Goal: Task Accomplishment & Management: Use online tool/utility

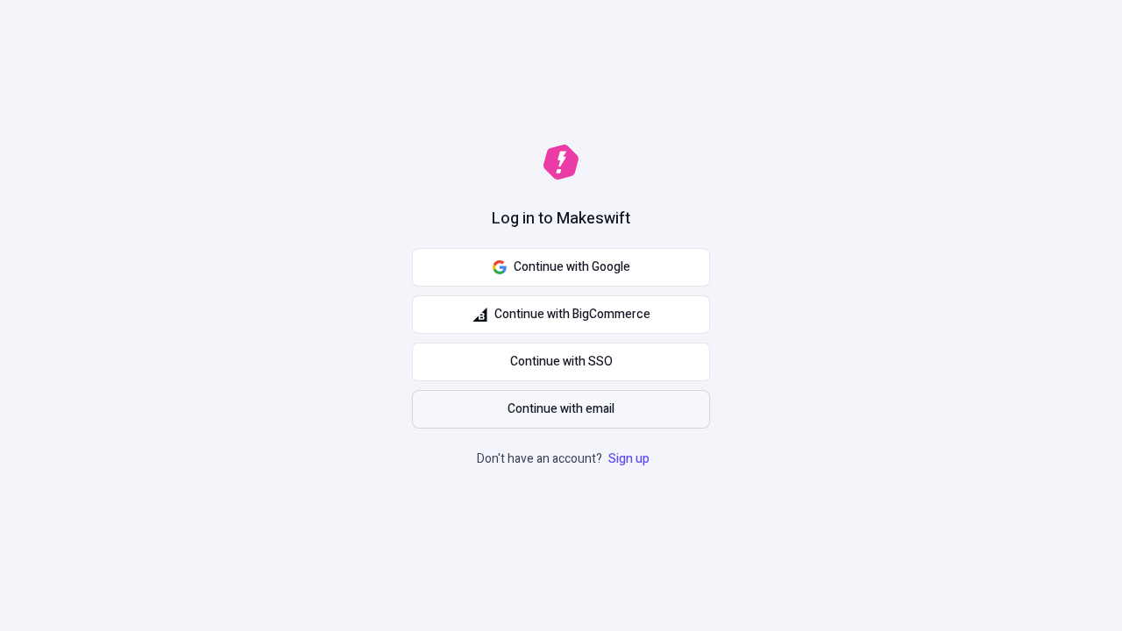
click at [561, 409] on span "Continue with email" at bounding box center [561, 409] width 107 height 19
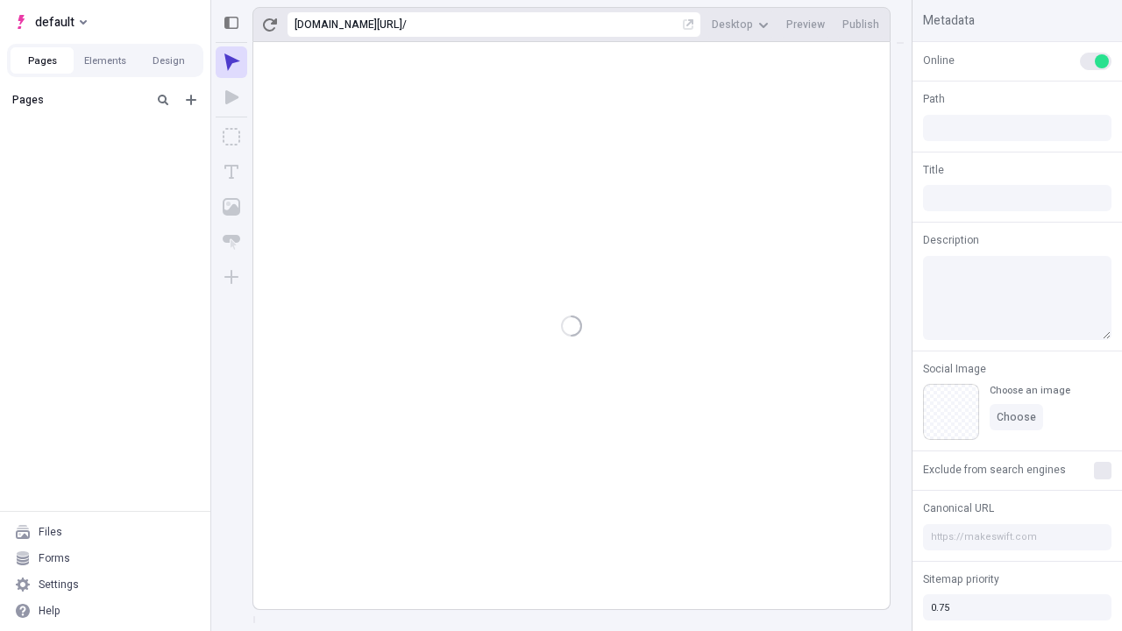
type input "/deep-link-tenuis"
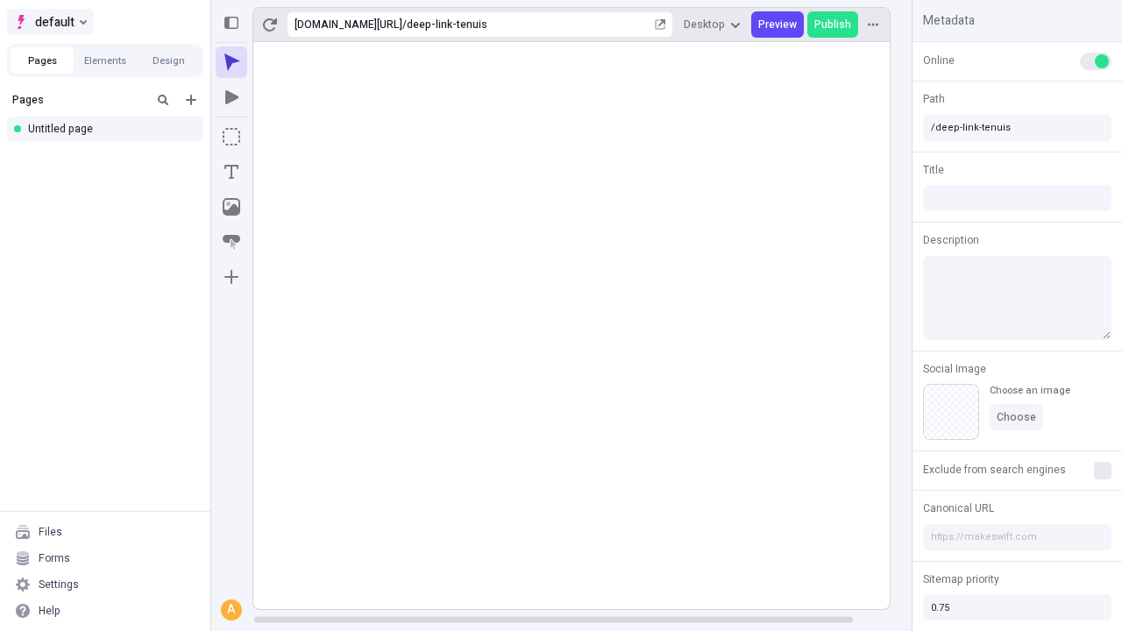
click at [49, 22] on span "default" at bounding box center [54, 21] width 39 height 21
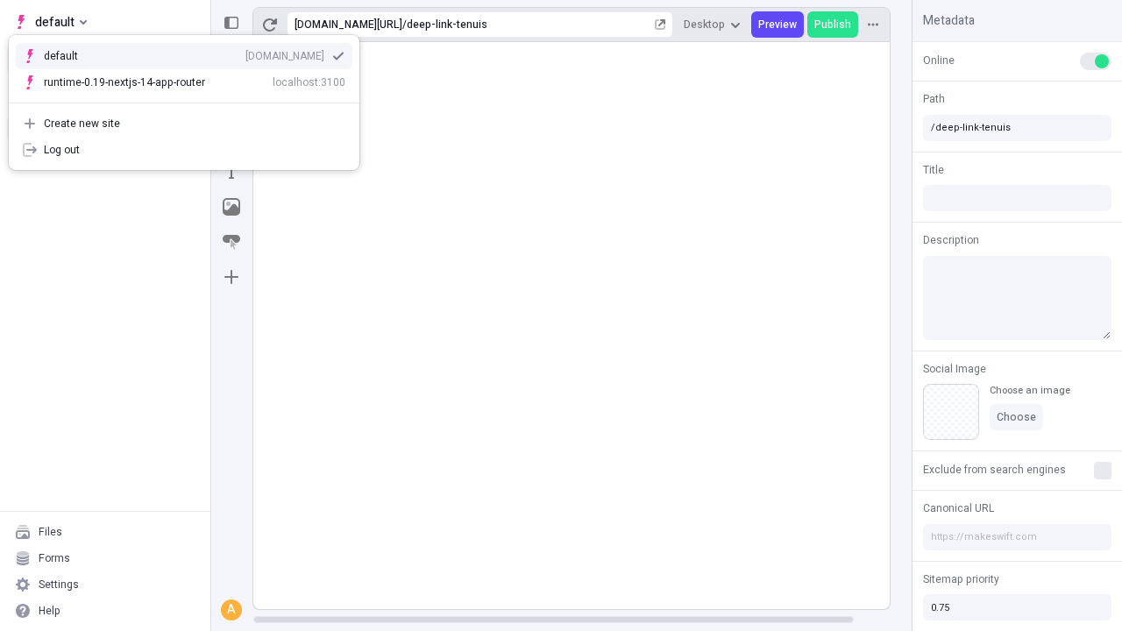
click at [184, 124] on div "Create new site" at bounding box center [195, 124] width 302 height 14
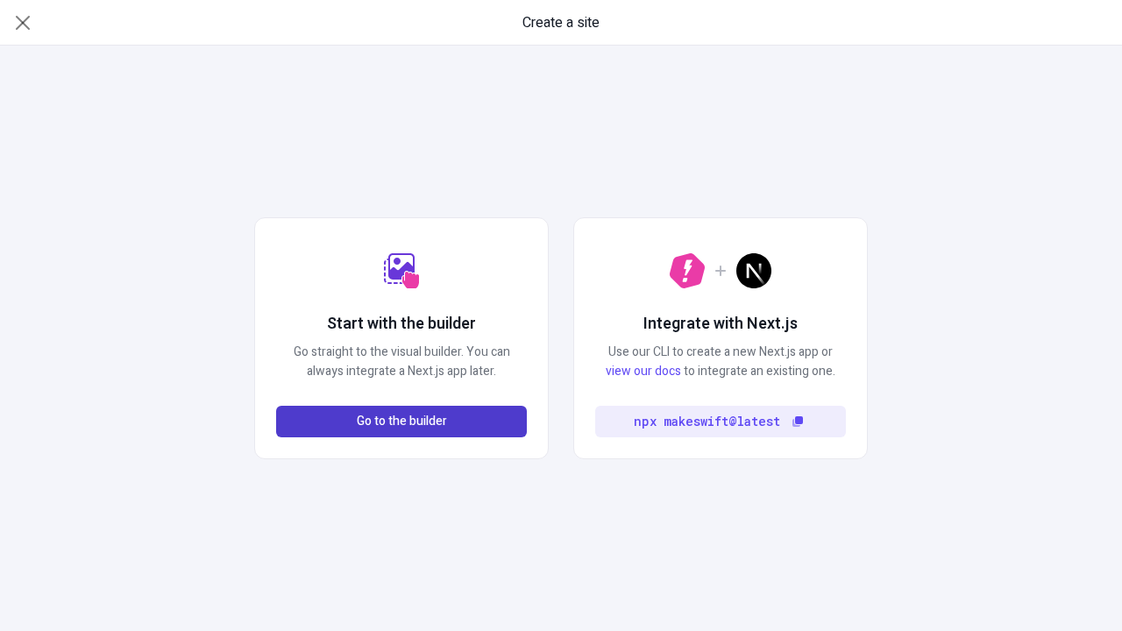
click at [402, 422] on span "Go to the builder" at bounding box center [402, 421] width 90 height 19
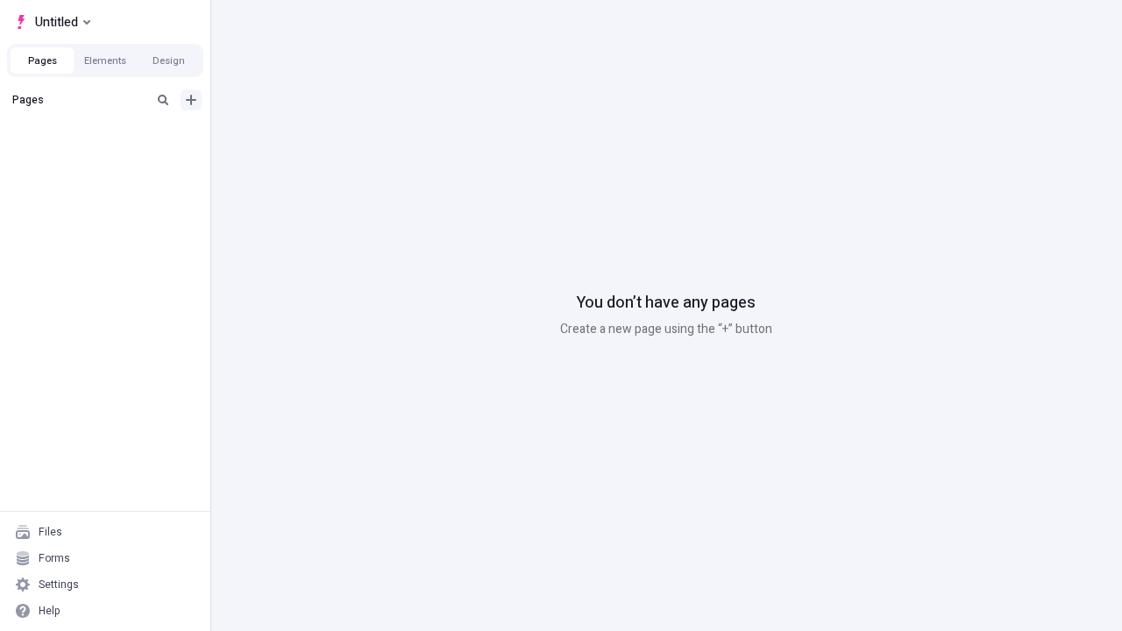
click at [191, 100] on icon "Add new" at bounding box center [191, 100] width 11 height 11
click at [110, 157] on div "Blank page" at bounding box center [110, 159] width 168 height 26
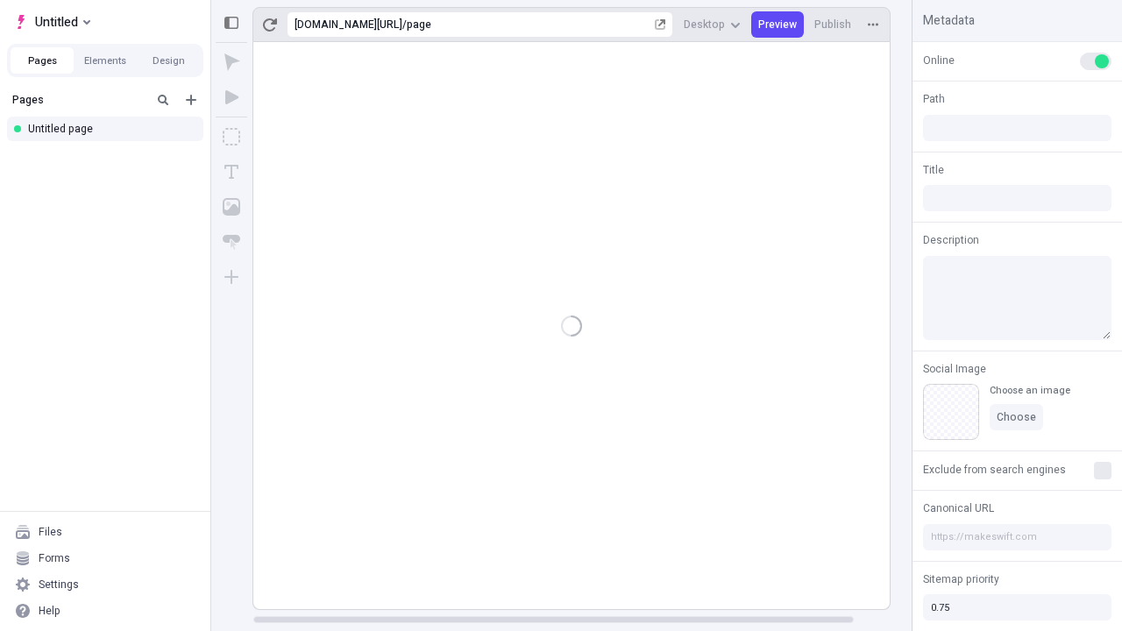
type input "/page"
click at [231, 137] on icon "Box" at bounding box center [232, 137] width 18 height 18
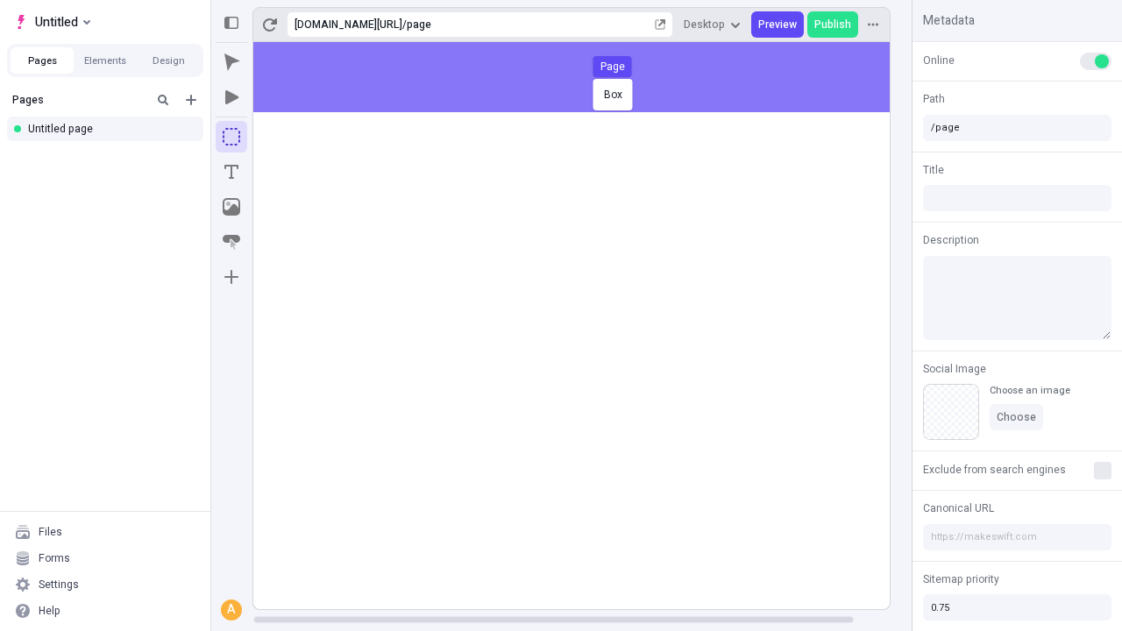
click at [589, 77] on div "Box Page" at bounding box center [561, 315] width 1122 height 631
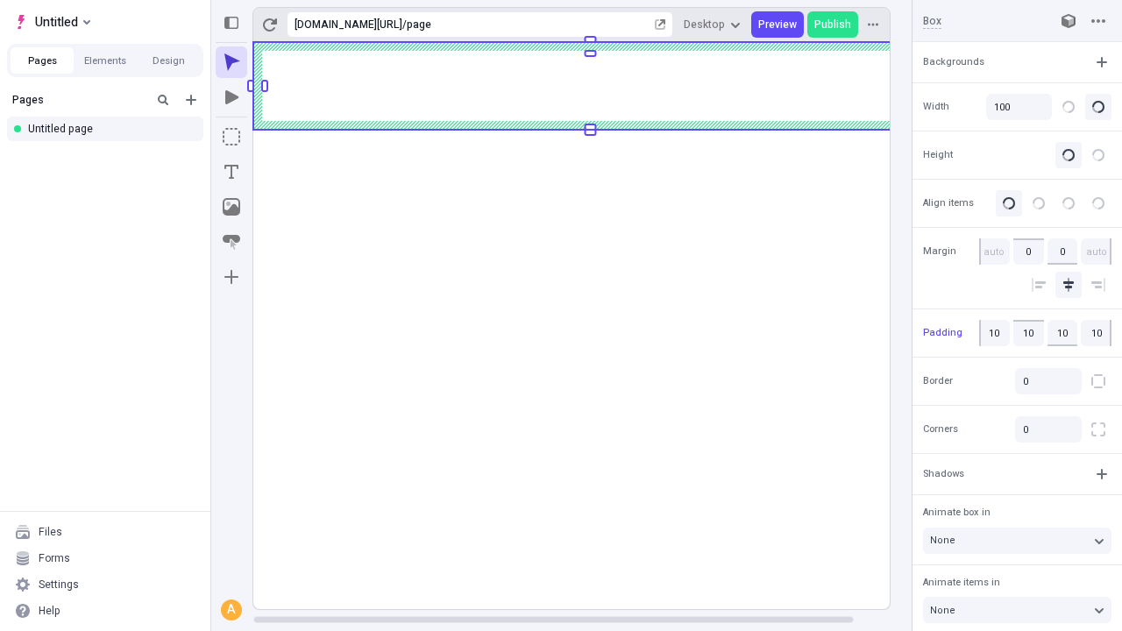
click at [231, 207] on icon "Image" at bounding box center [232, 207] width 18 height 18
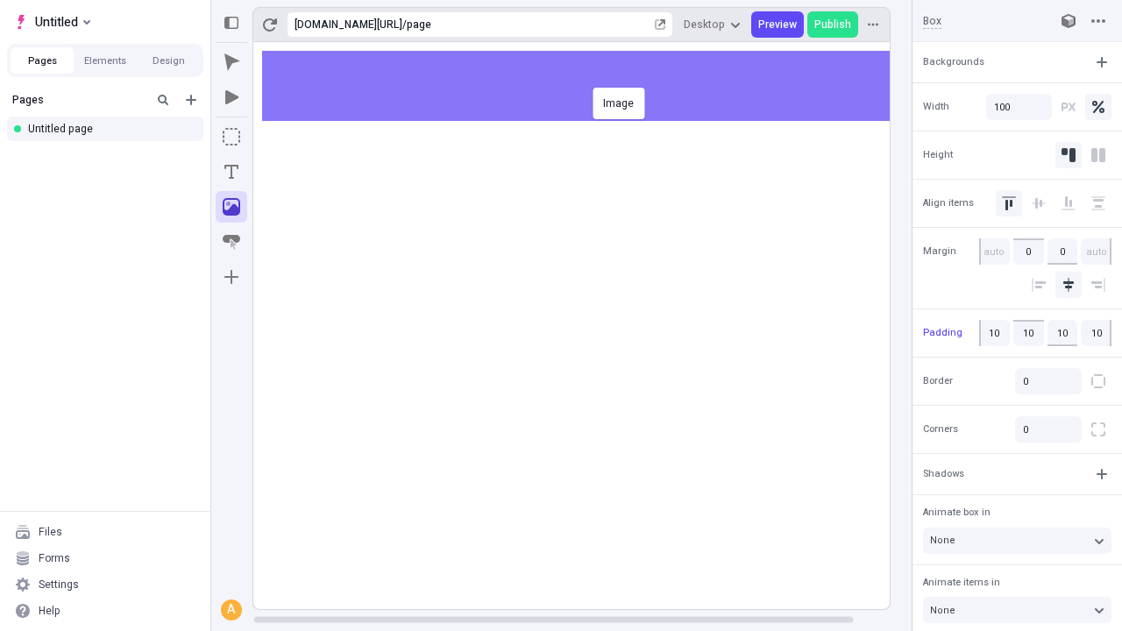
click at [589, 86] on div "Image" at bounding box center [561, 315] width 1122 height 631
click at [231, 172] on icon "Text" at bounding box center [231, 172] width 14 height 14
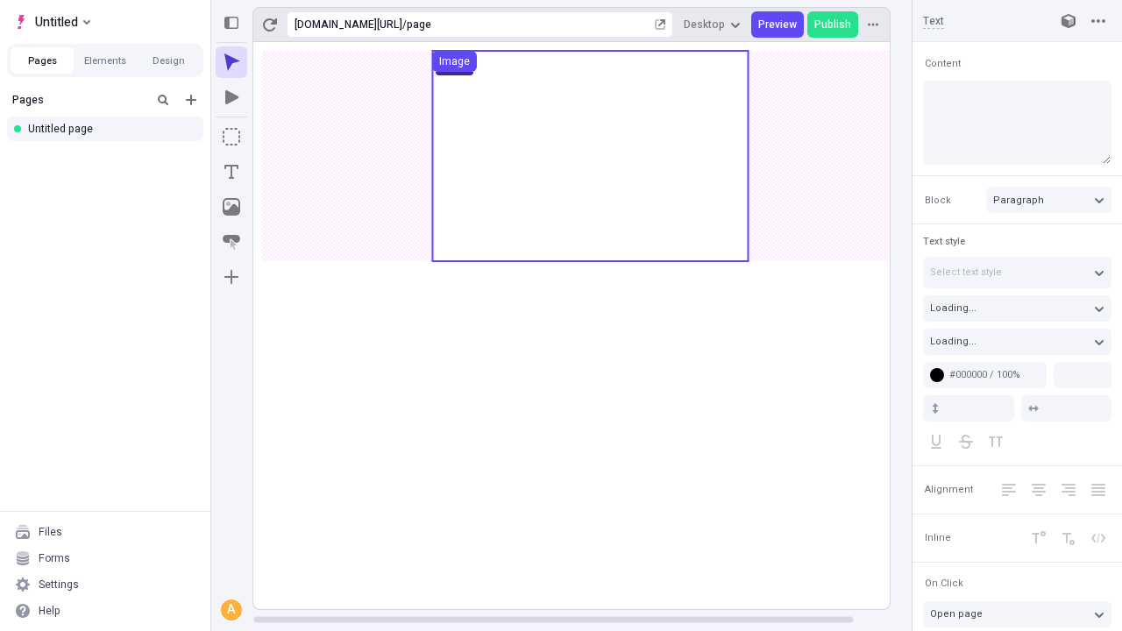
type input "18"
type input "1.5"
type textarea "Competently transform real-time partnerships. Compellingly pontificate agile mo…"
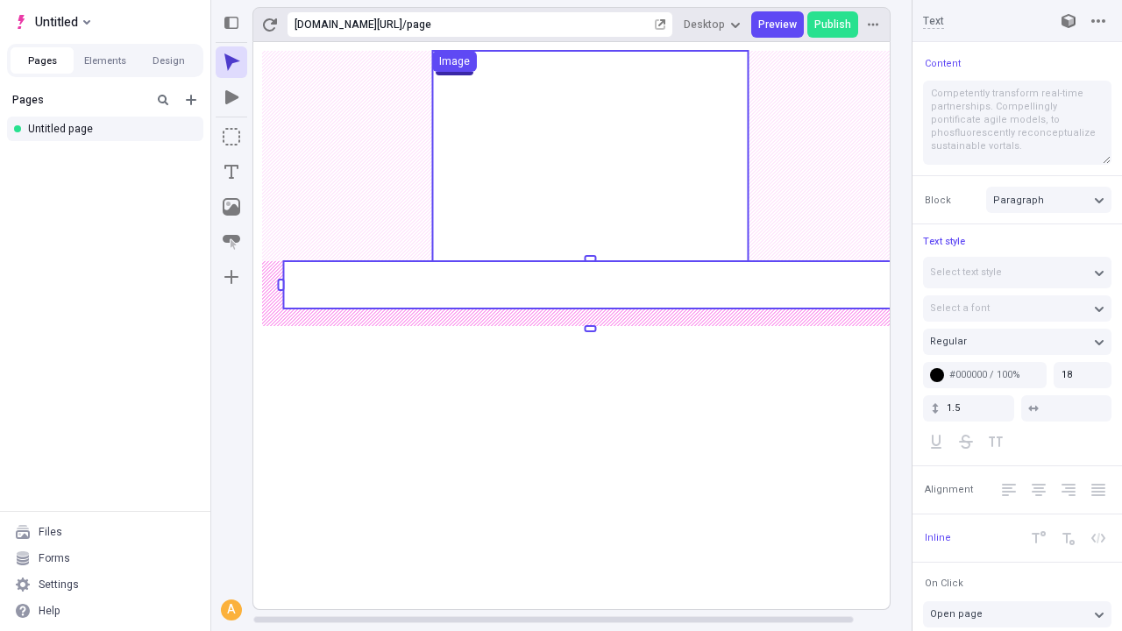
click at [589, 285] on rect at bounding box center [590, 284] width 614 height 47
click at [589, 285] on rect at bounding box center [590, 325] width 674 height 567
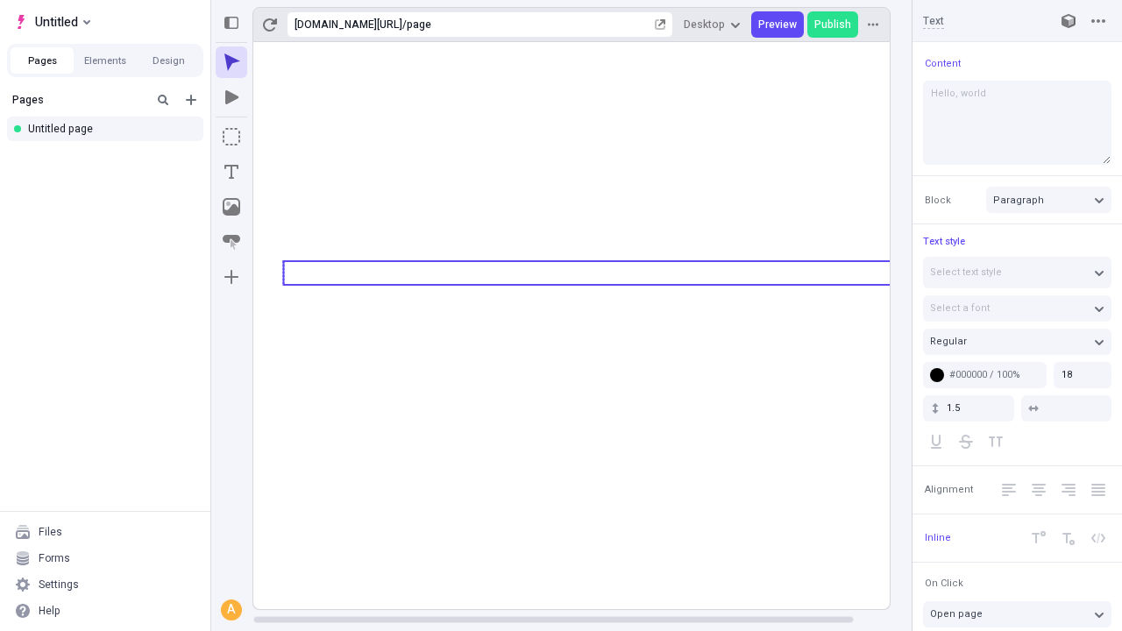
type textarea "Hello, world!"
click at [231, 207] on icon "Image" at bounding box center [232, 207] width 18 height 18
